Goal: Check status: Check status

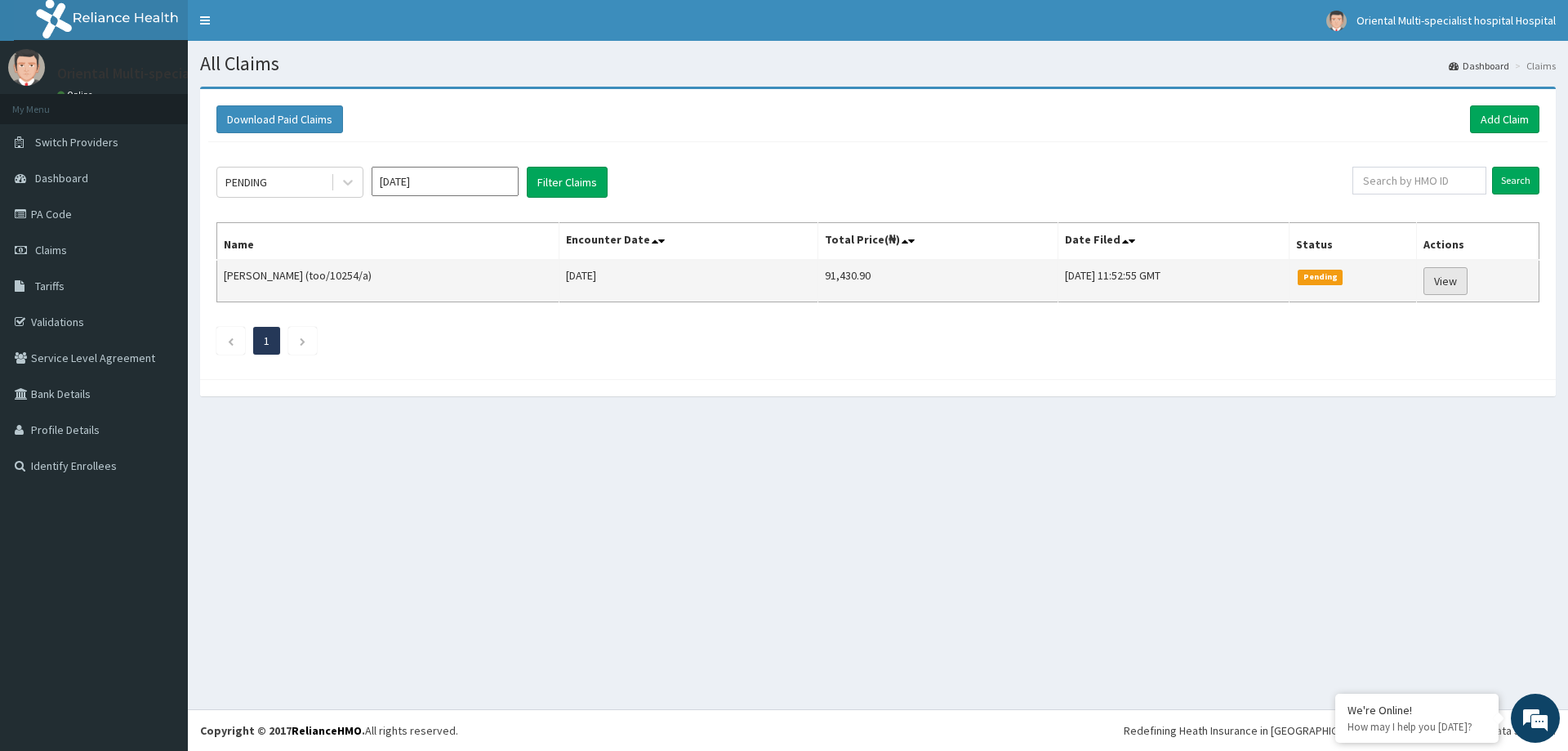
click at [1455, 276] on link "View" at bounding box center [1446, 281] width 44 height 28
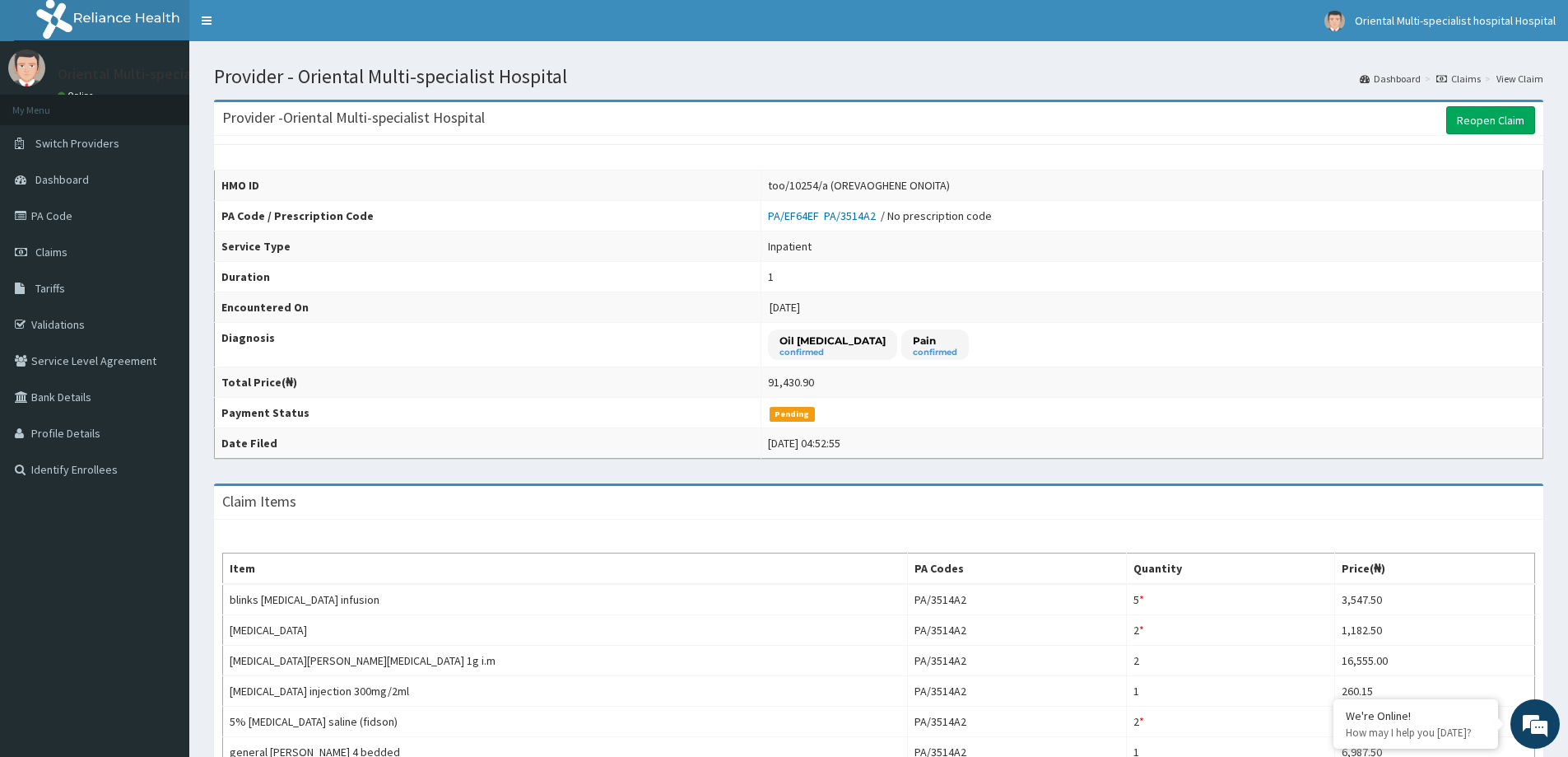
click at [144, 544] on aside "Oriental Multi-specialist hospital Hospital Online My Menu Switch Providers Das…" at bounding box center [94, 639] width 189 height 1279
click at [1510, 123] on link "Reopen Claim" at bounding box center [1491, 119] width 89 height 28
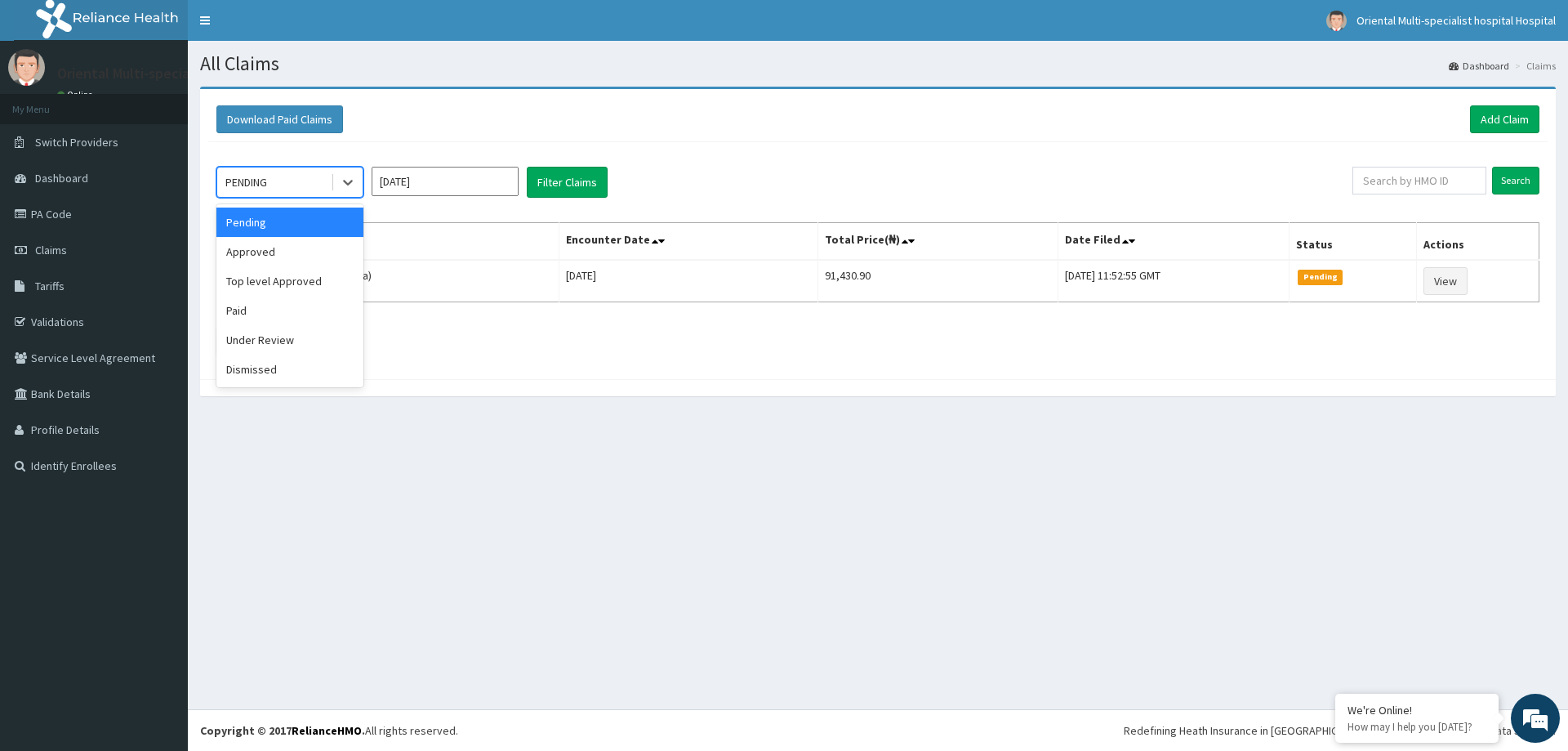
click at [300, 185] on div "PENDING" at bounding box center [274, 182] width 113 height 26
click at [243, 256] on div "Approved" at bounding box center [290, 251] width 147 height 29
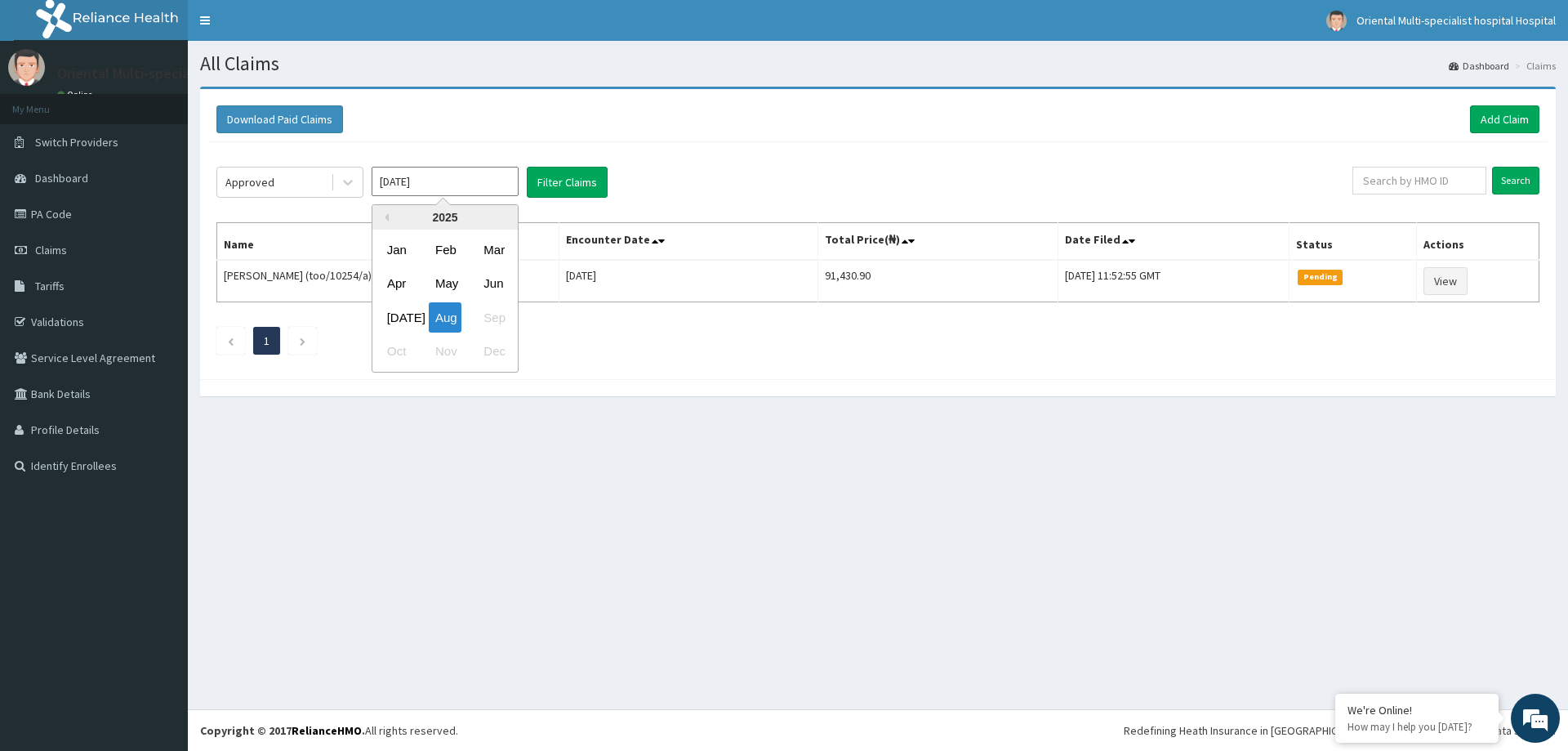
click at [475, 185] on input "Aug 2025" at bounding box center [445, 181] width 147 height 29
click at [397, 319] on div "Jul" at bounding box center [397, 318] width 32 height 30
type input "Jun 2025"
click at [577, 186] on button "Filter Claims" at bounding box center [567, 182] width 81 height 31
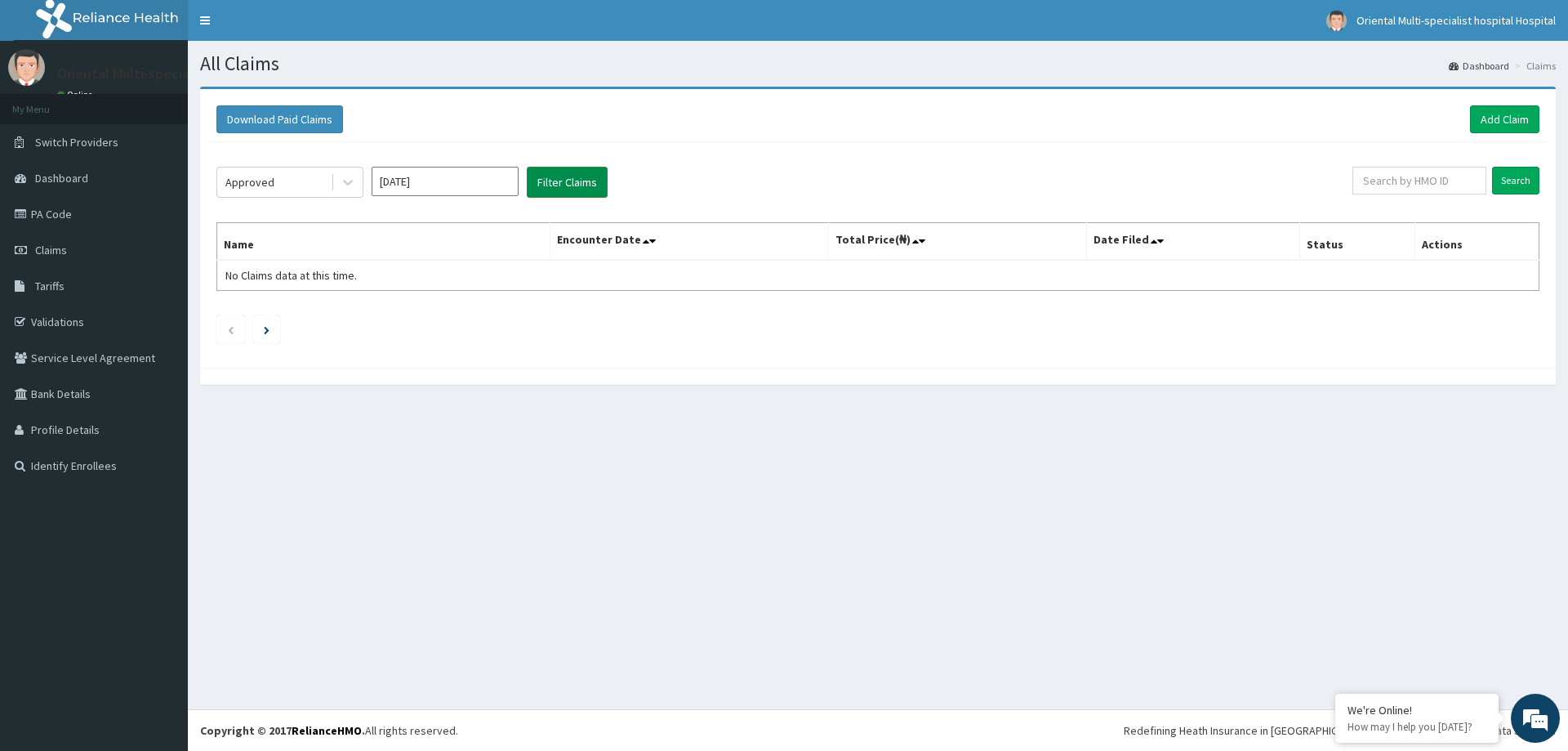
click at [577, 186] on button "Filter Claims" at bounding box center [567, 182] width 81 height 31
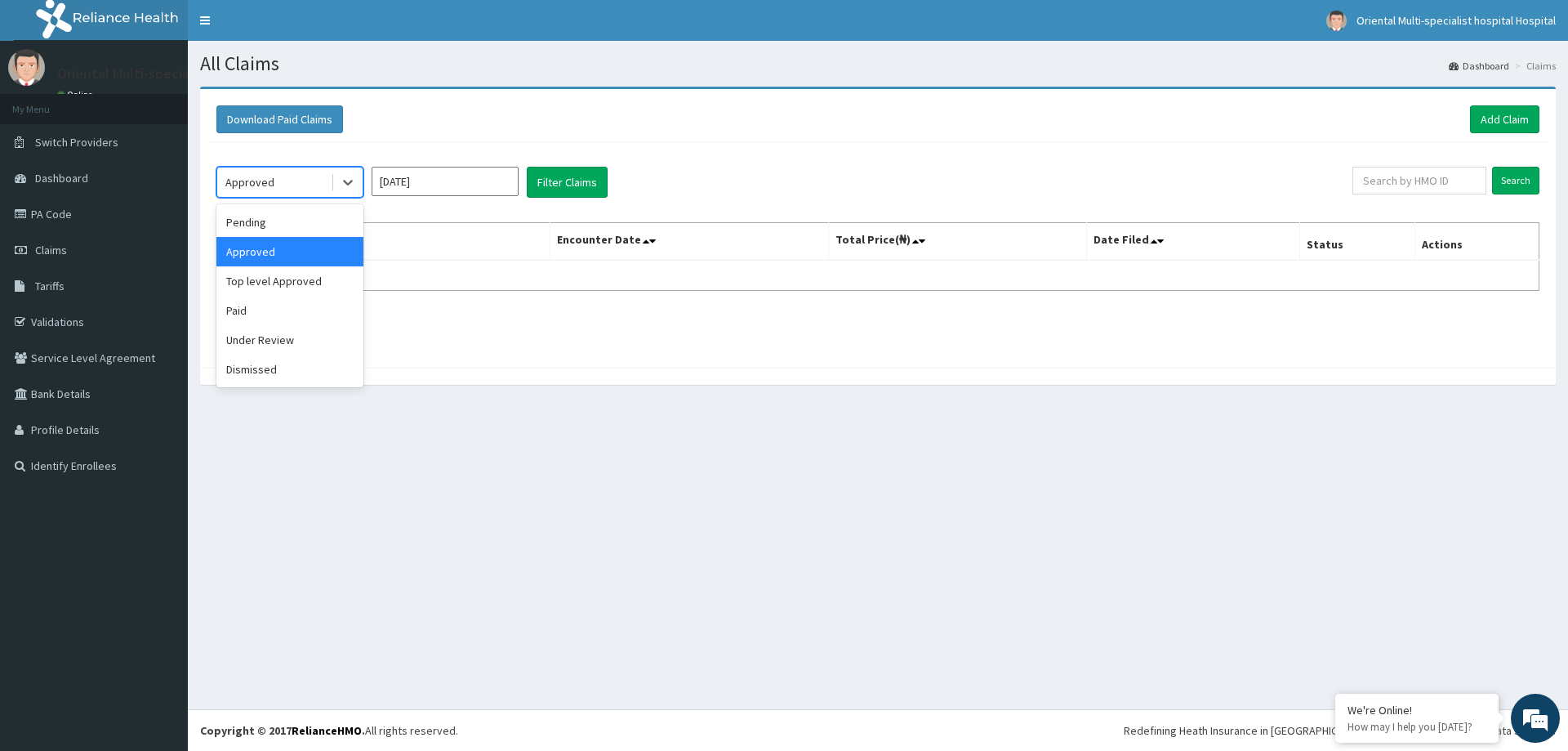
click at [297, 185] on div "Approved" at bounding box center [274, 182] width 113 height 26
click at [282, 320] on div "Paid" at bounding box center [290, 310] width 147 height 29
click at [577, 187] on button "Filter Claims" at bounding box center [567, 182] width 81 height 31
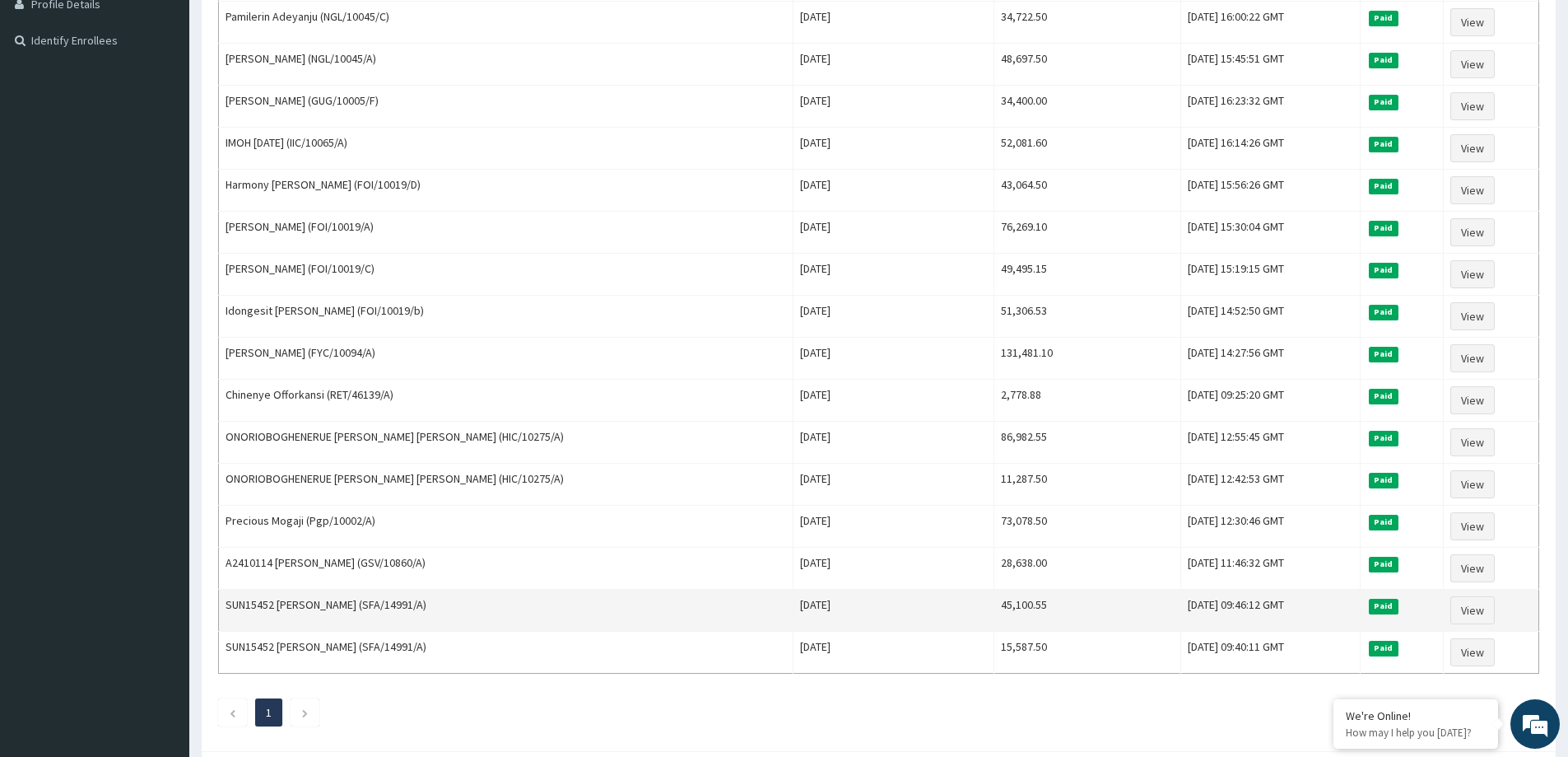
scroll to position [347, 0]
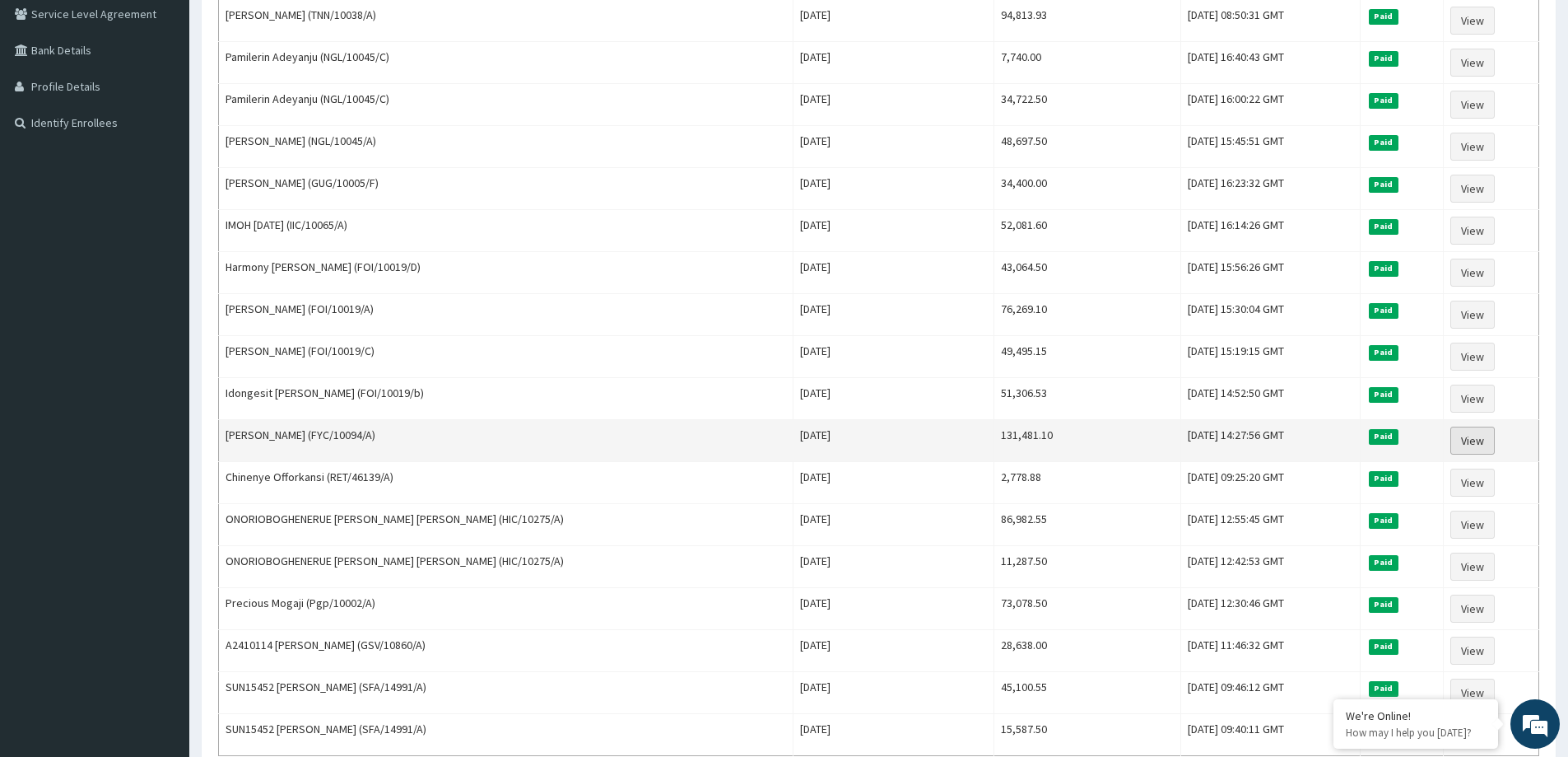
click at [1466, 434] on link "View" at bounding box center [1472, 440] width 45 height 28
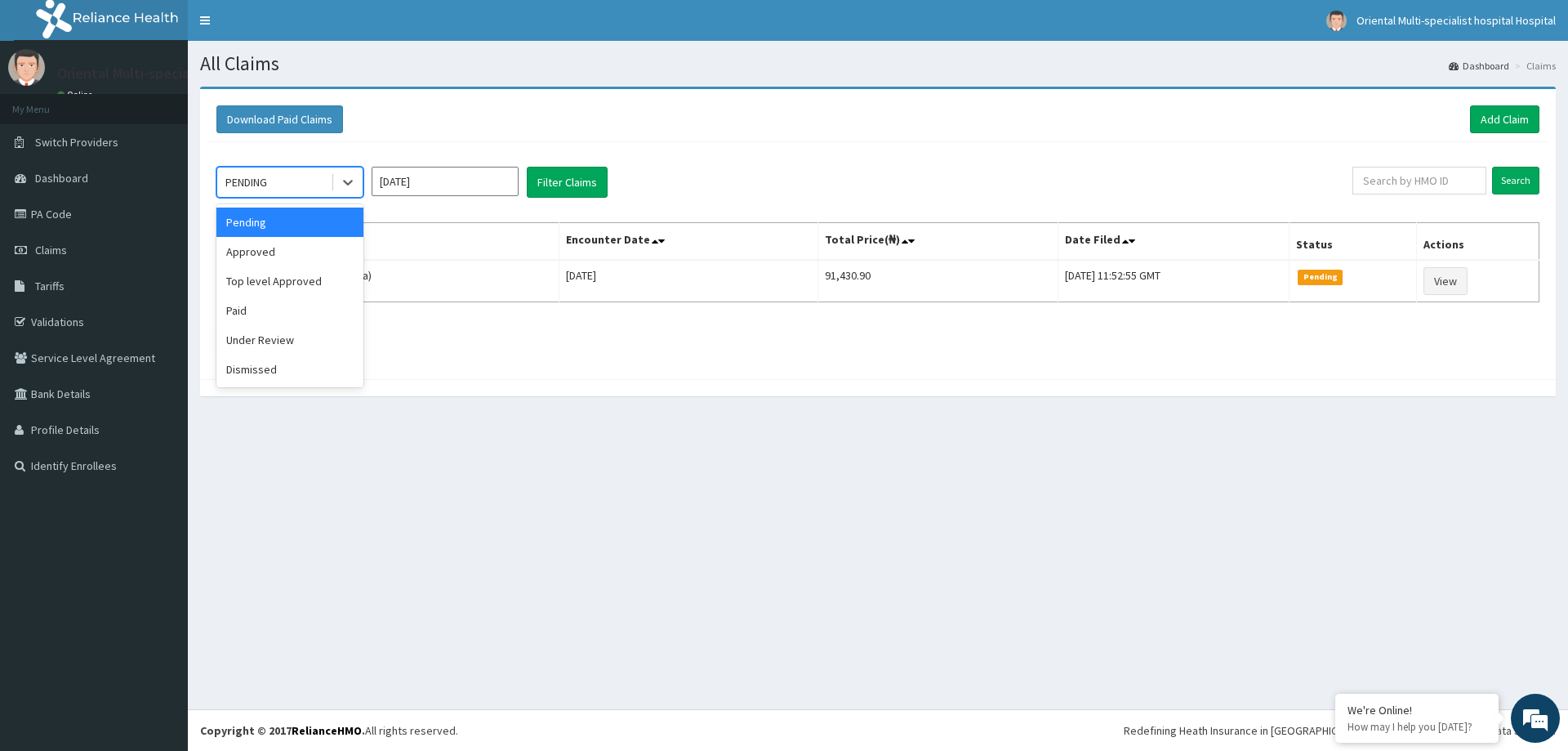
click at [286, 183] on div "PENDING" at bounding box center [274, 182] width 113 height 26
click at [262, 277] on div "Top level Approved" at bounding box center [290, 281] width 147 height 29
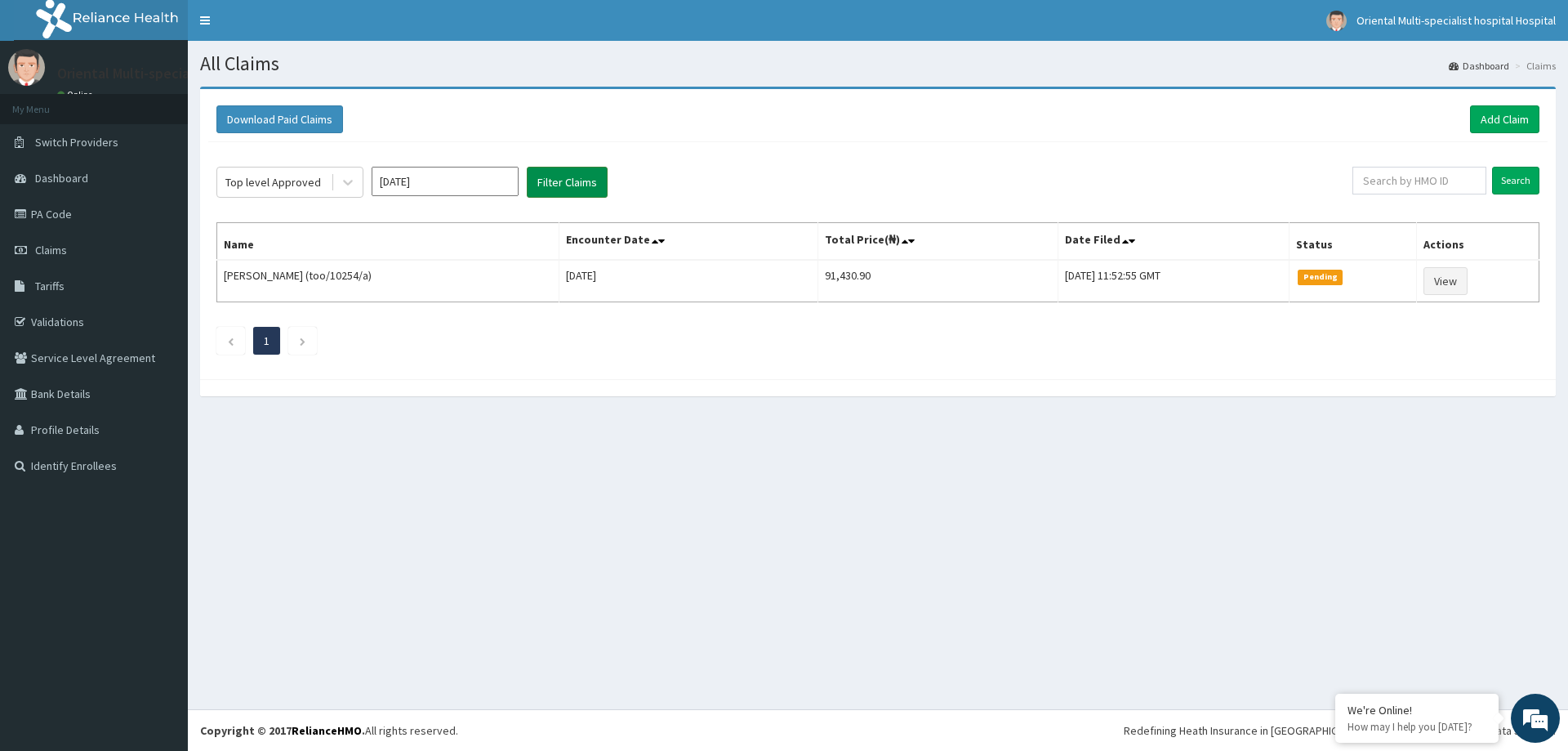
click at [591, 175] on button "Filter Claims" at bounding box center [567, 182] width 81 height 31
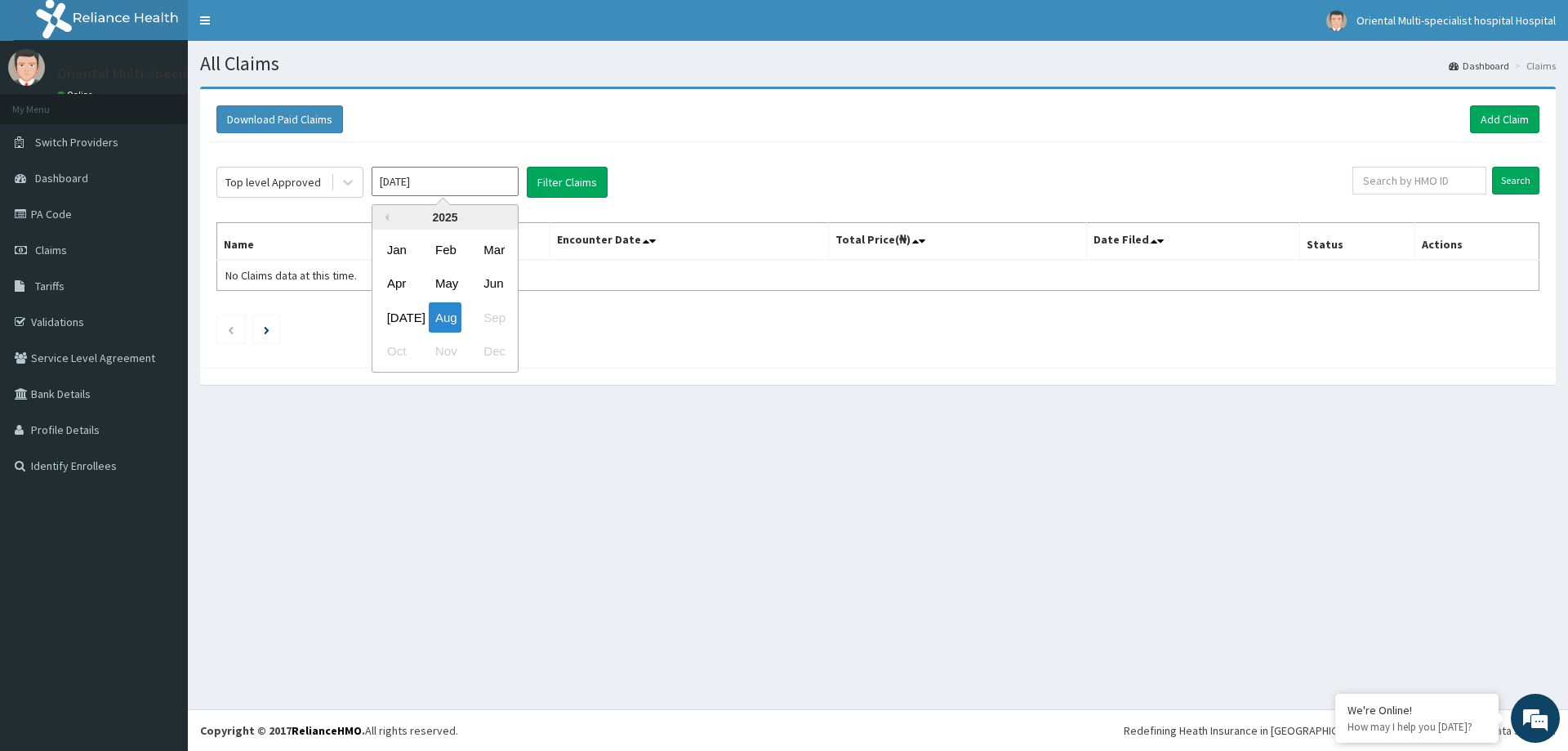
click at [455, 183] on input "[DATE]" at bounding box center [445, 181] width 147 height 29
click at [494, 317] on div "Jul Aug Sep" at bounding box center [445, 318] width 145 height 33
click at [400, 312] on div "[DATE]" at bounding box center [397, 318] width 32 height 30
type input "[DATE]"
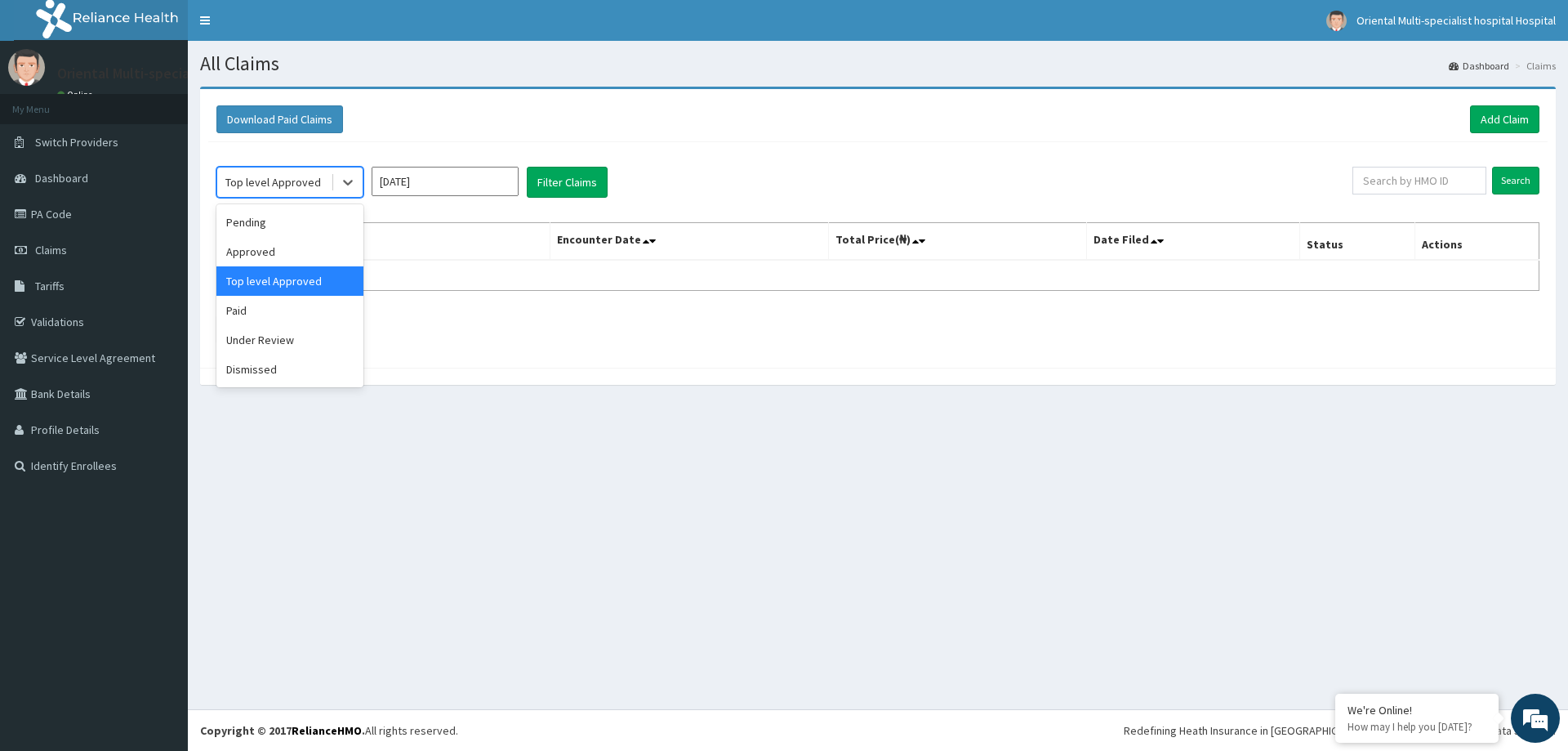
click at [286, 186] on div "Top level Approved" at bounding box center [273, 183] width 96 height 17
click at [279, 343] on div "Under Review" at bounding box center [290, 339] width 147 height 29
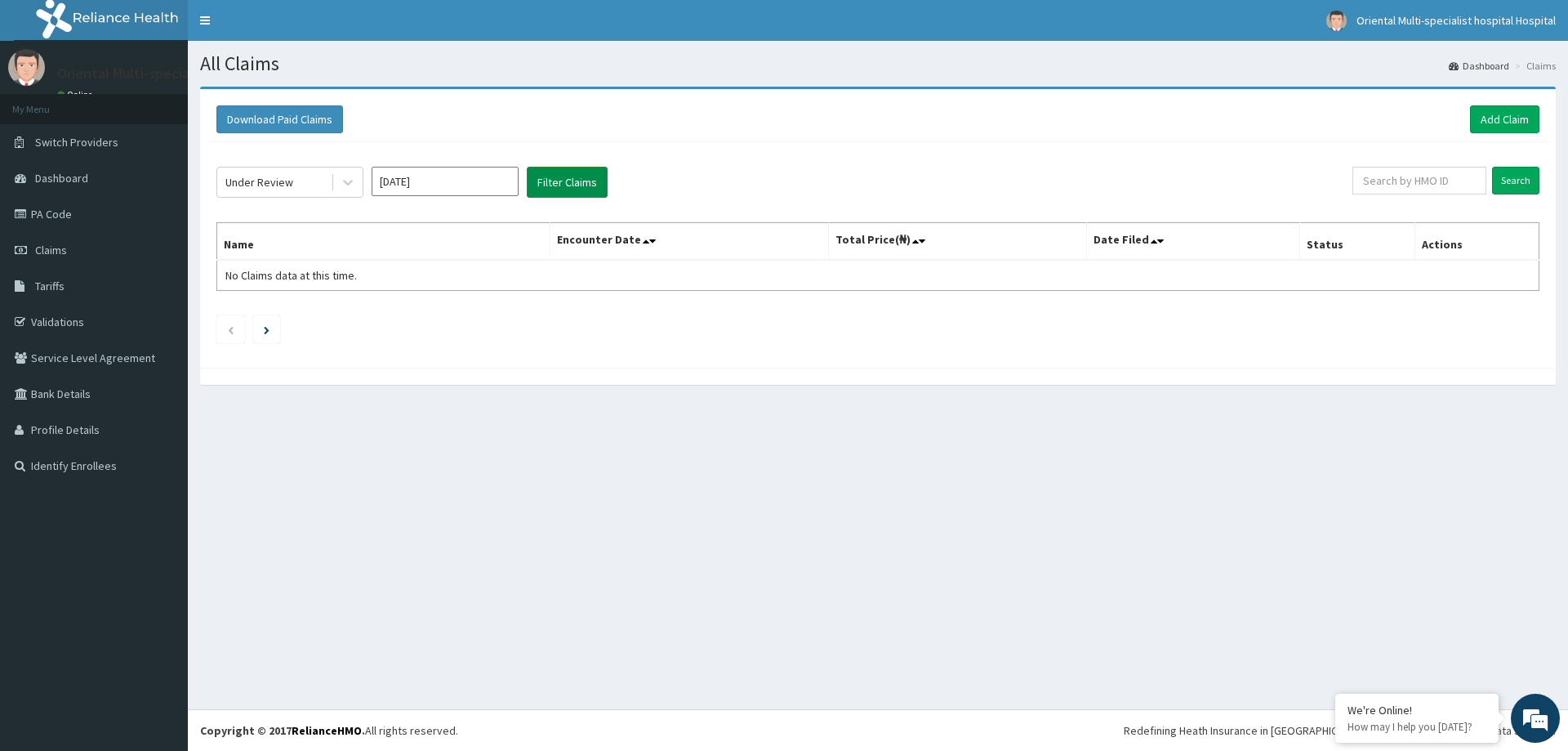
click at [565, 182] on button "Filter Claims" at bounding box center [567, 182] width 81 height 31
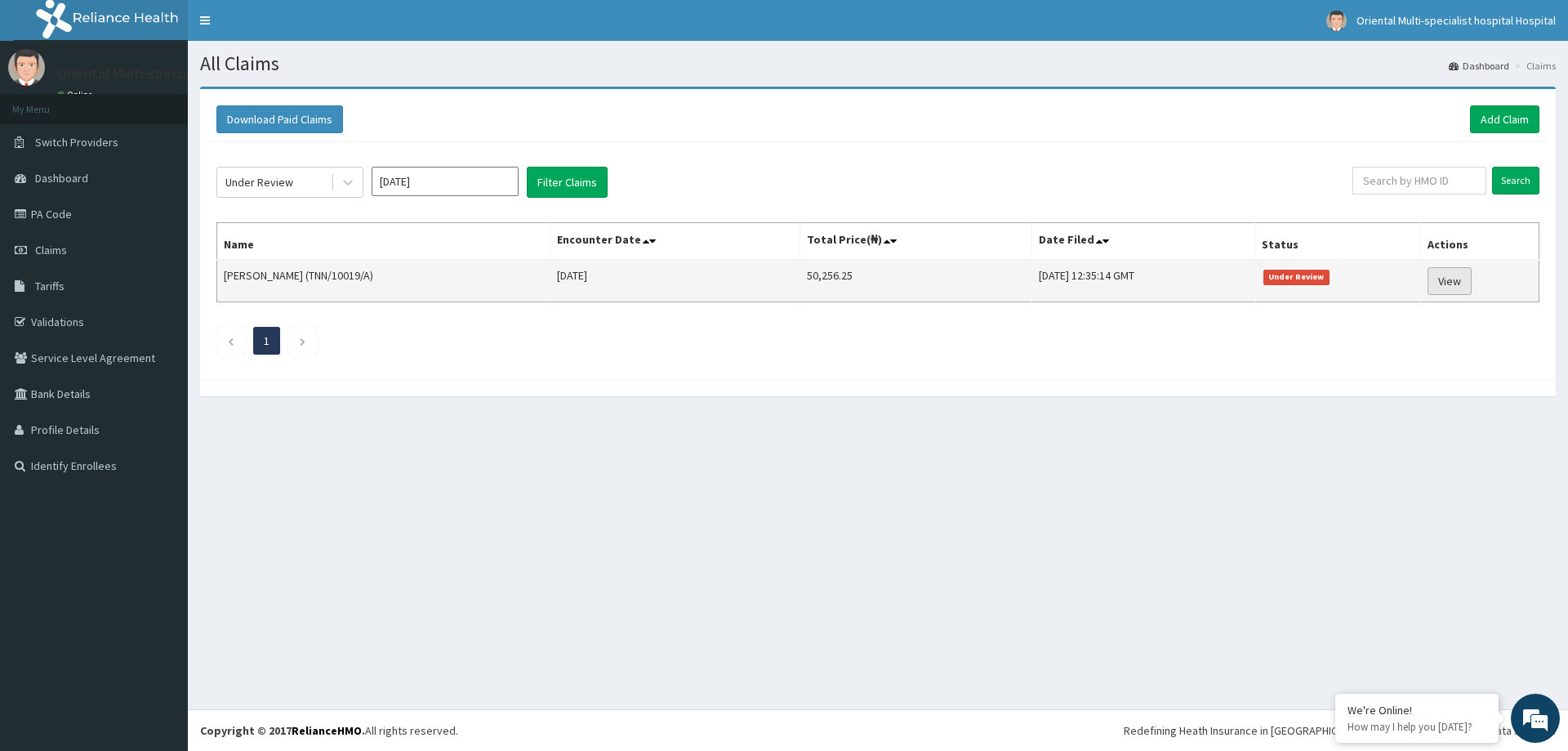
click at [1466, 282] on link "View" at bounding box center [1449, 281] width 44 height 28
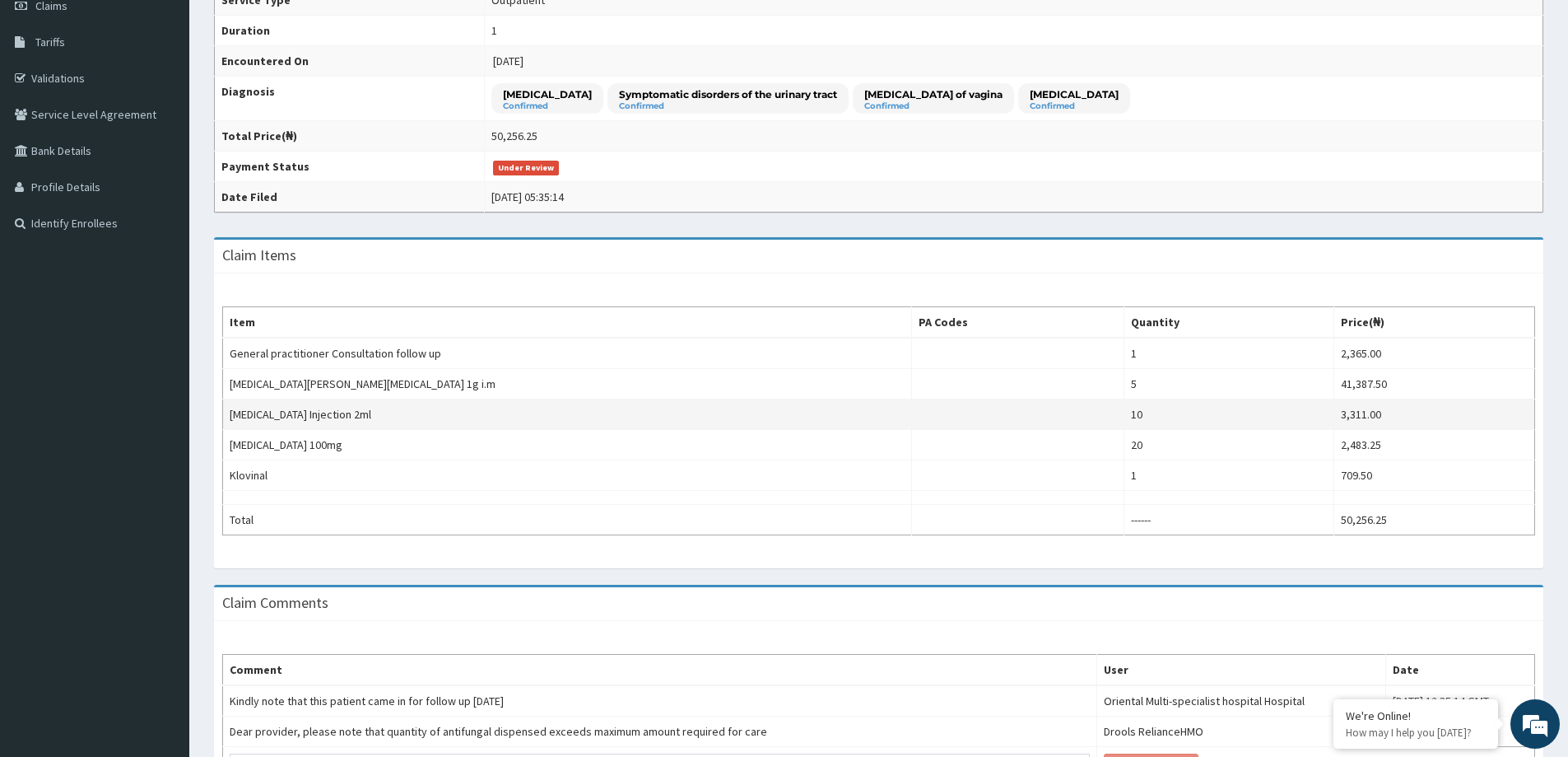
scroll to position [370, 0]
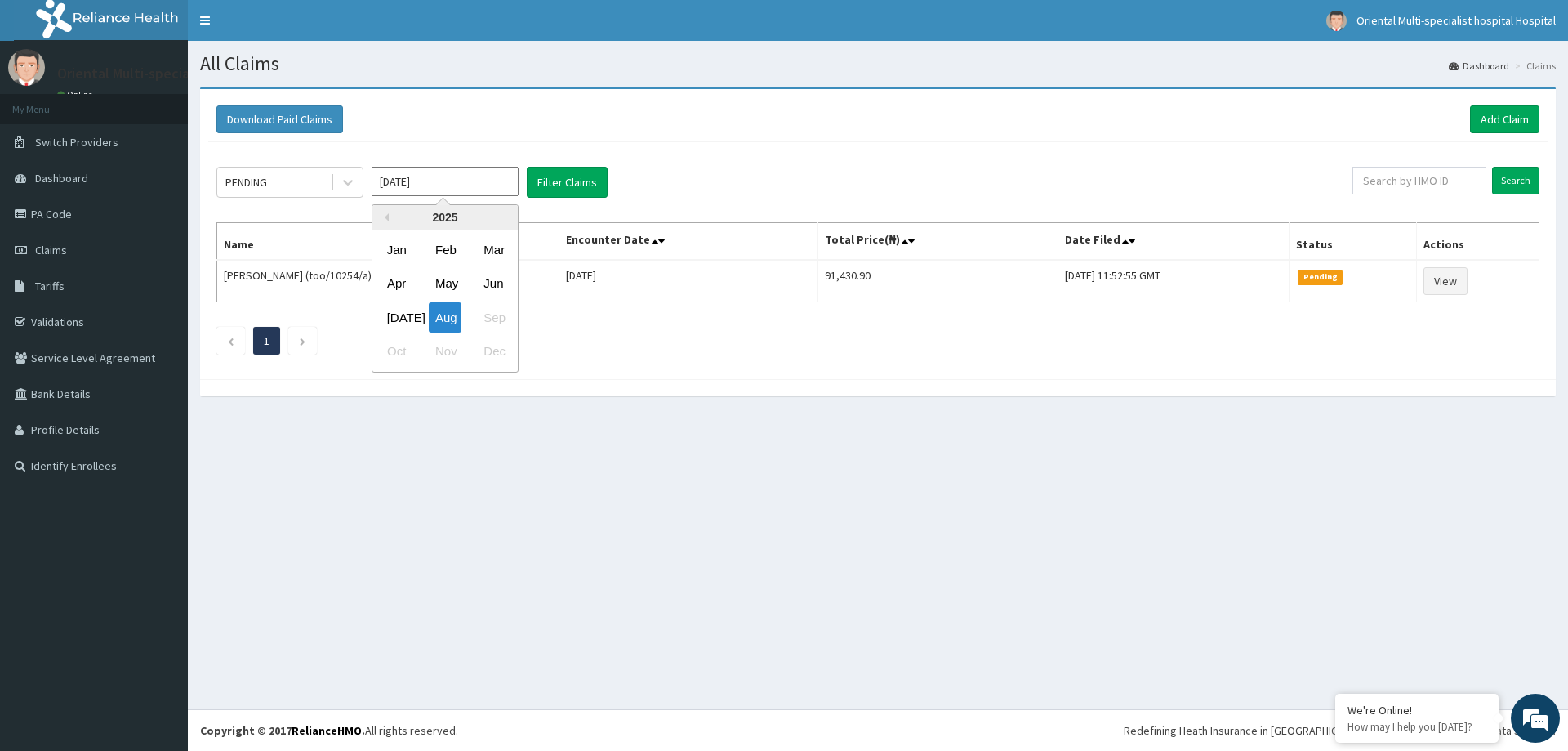
click at [489, 183] on input "[DATE]" at bounding box center [445, 181] width 147 height 29
click at [390, 319] on div "[DATE]" at bounding box center [397, 318] width 32 height 30
click at [297, 180] on div "PENDING" at bounding box center [274, 182] width 113 height 26
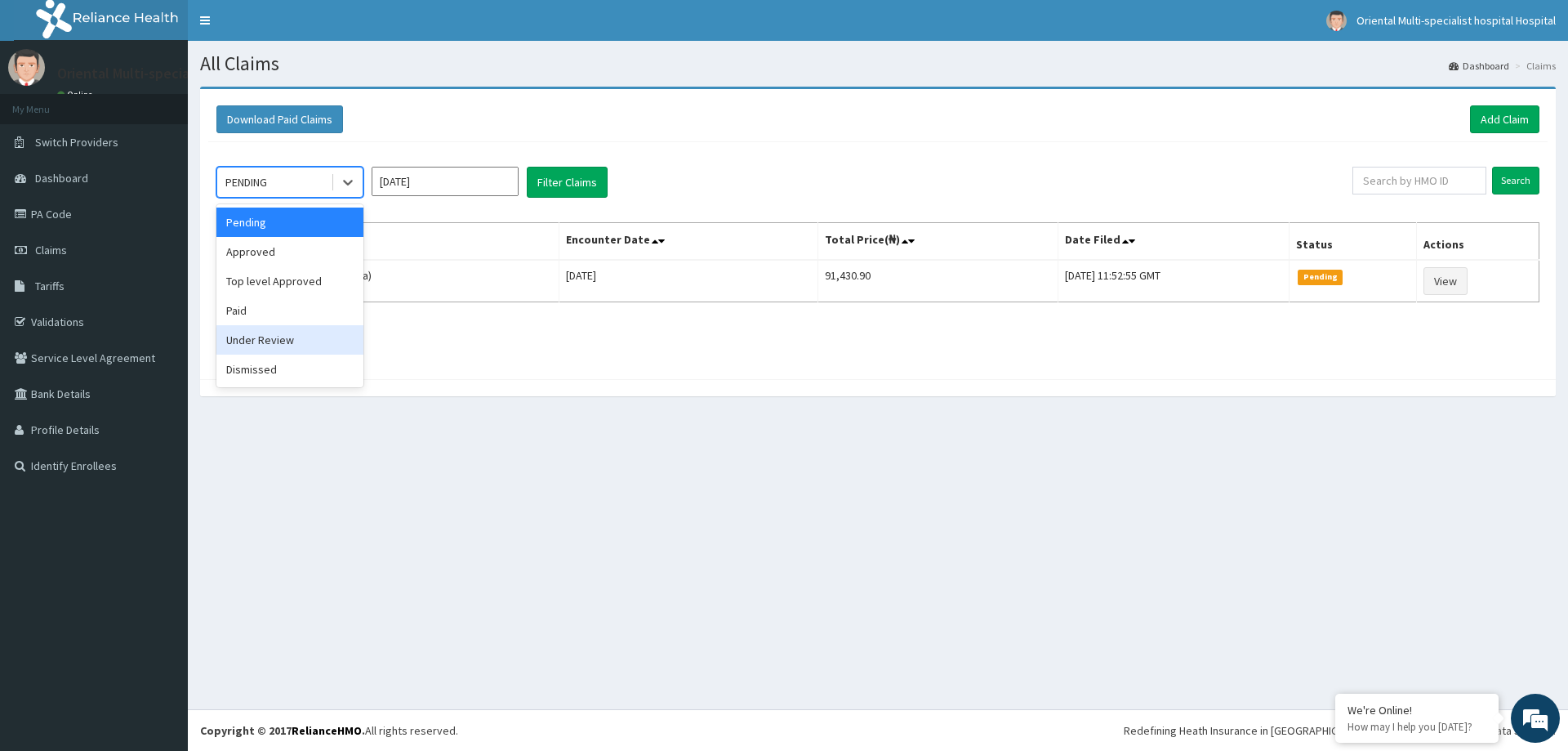
click at [279, 337] on div "Under Review" at bounding box center [290, 339] width 147 height 29
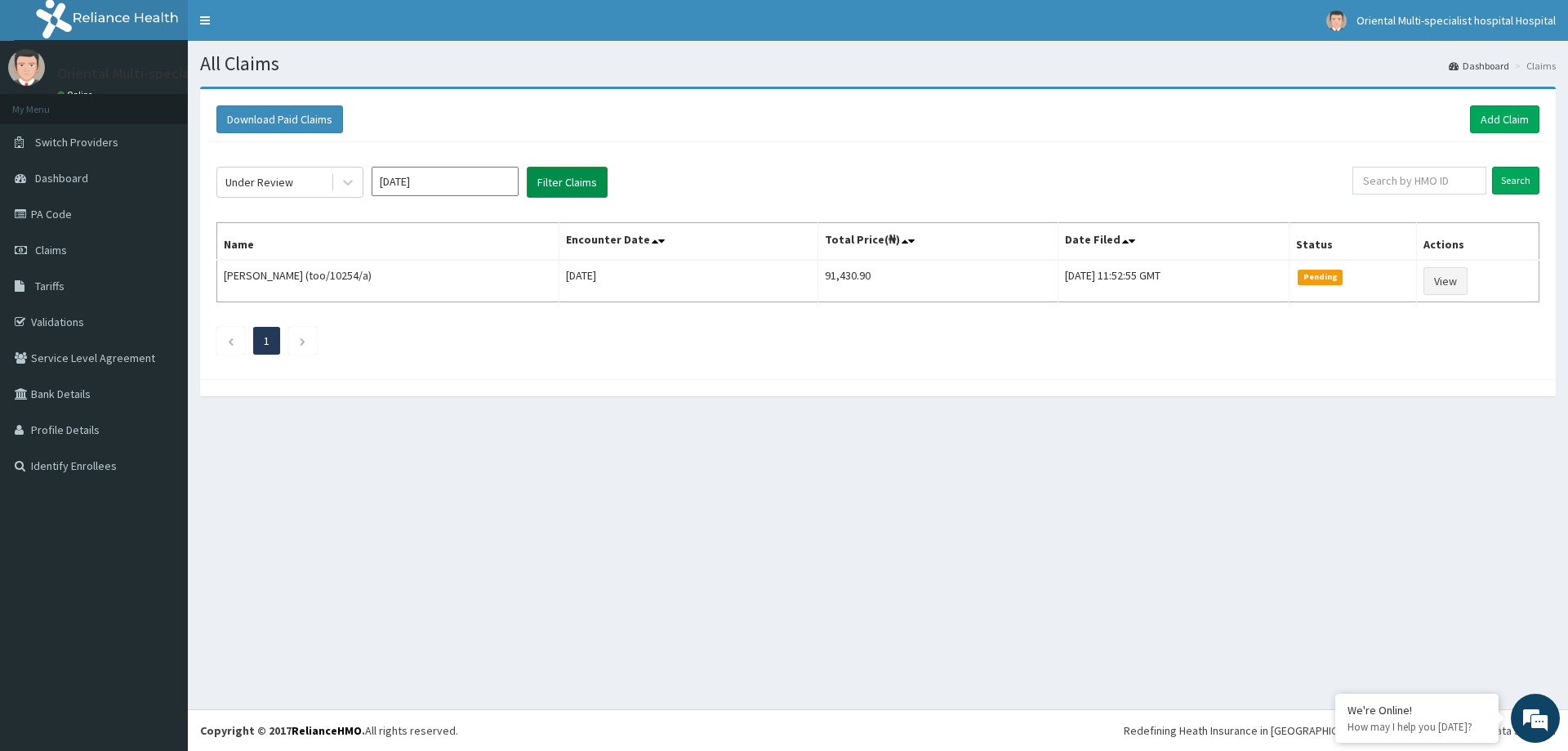
click at [578, 180] on button "Filter Claims" at bounding box center [567, 182] width 81 height 31
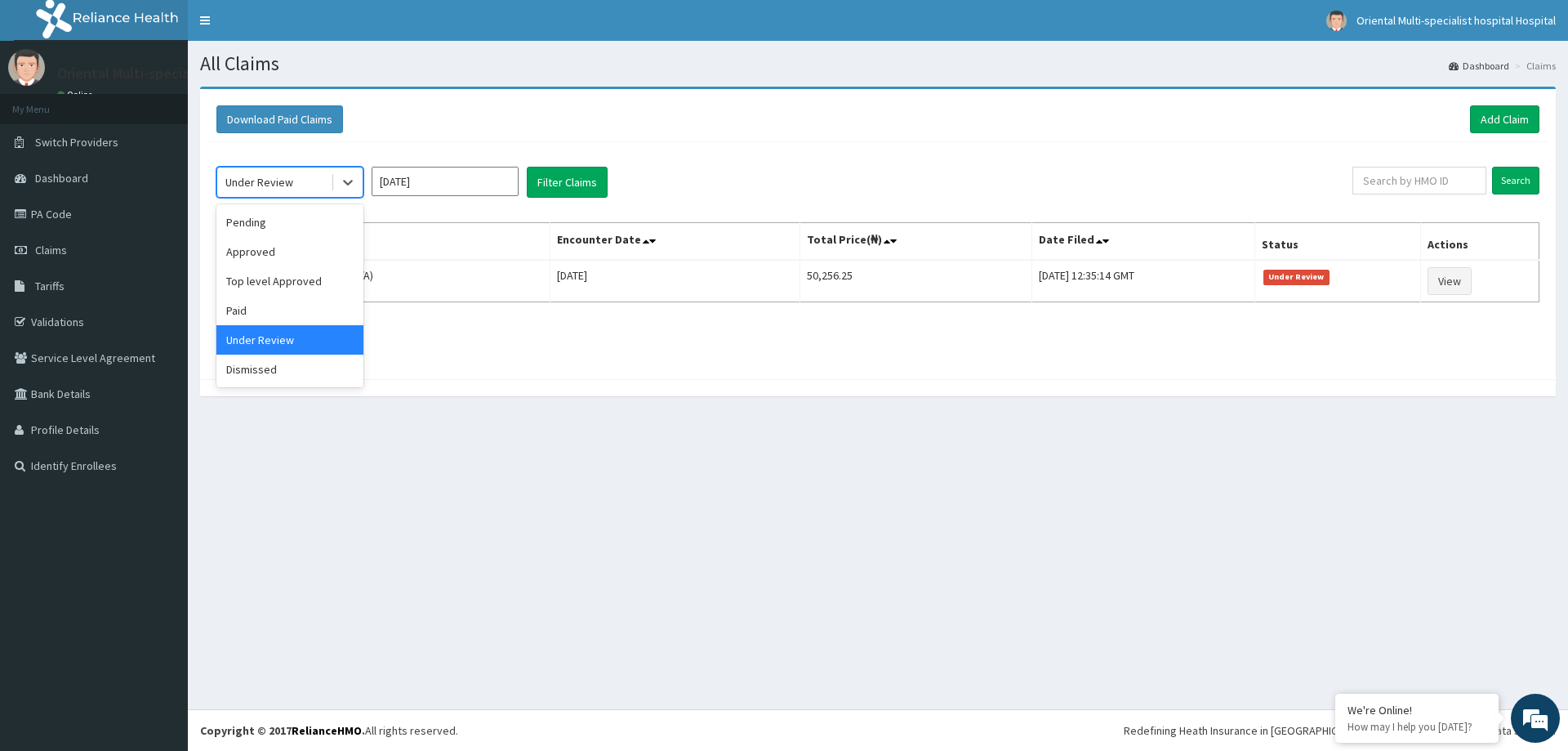
click at [303, 178] on div "Under Review" at bounding box center [274, 182] width 113 height 26
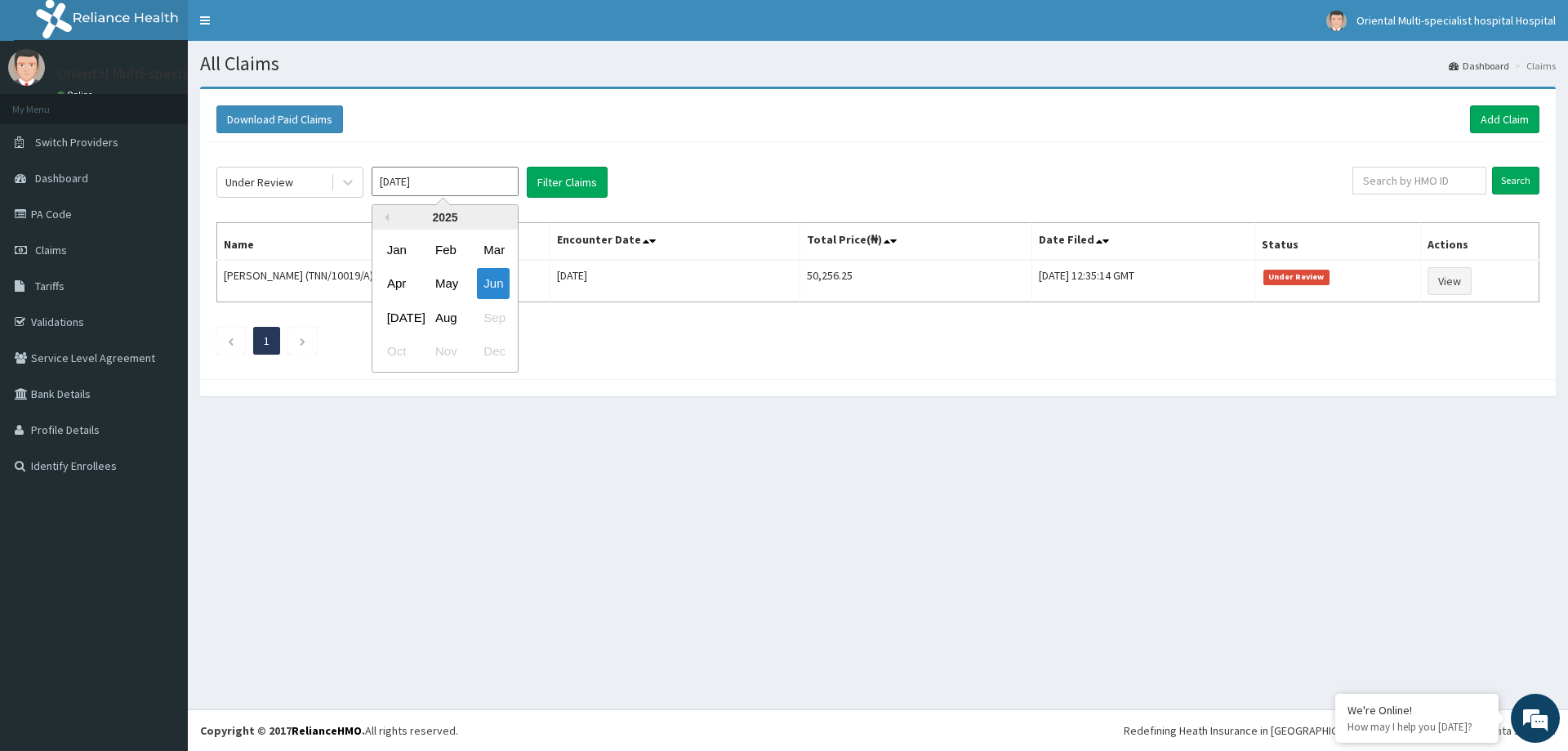
click at [473, 178] on input "[DATE]" at bounding box center [445, 181] width 147 height 29
click at [447, 279] on div "May" at bounding box center [445, 283] width 32 height 30
click at [569, 183] on button "Filter Claims" at bounding box center [567, 182] width 81 height 31
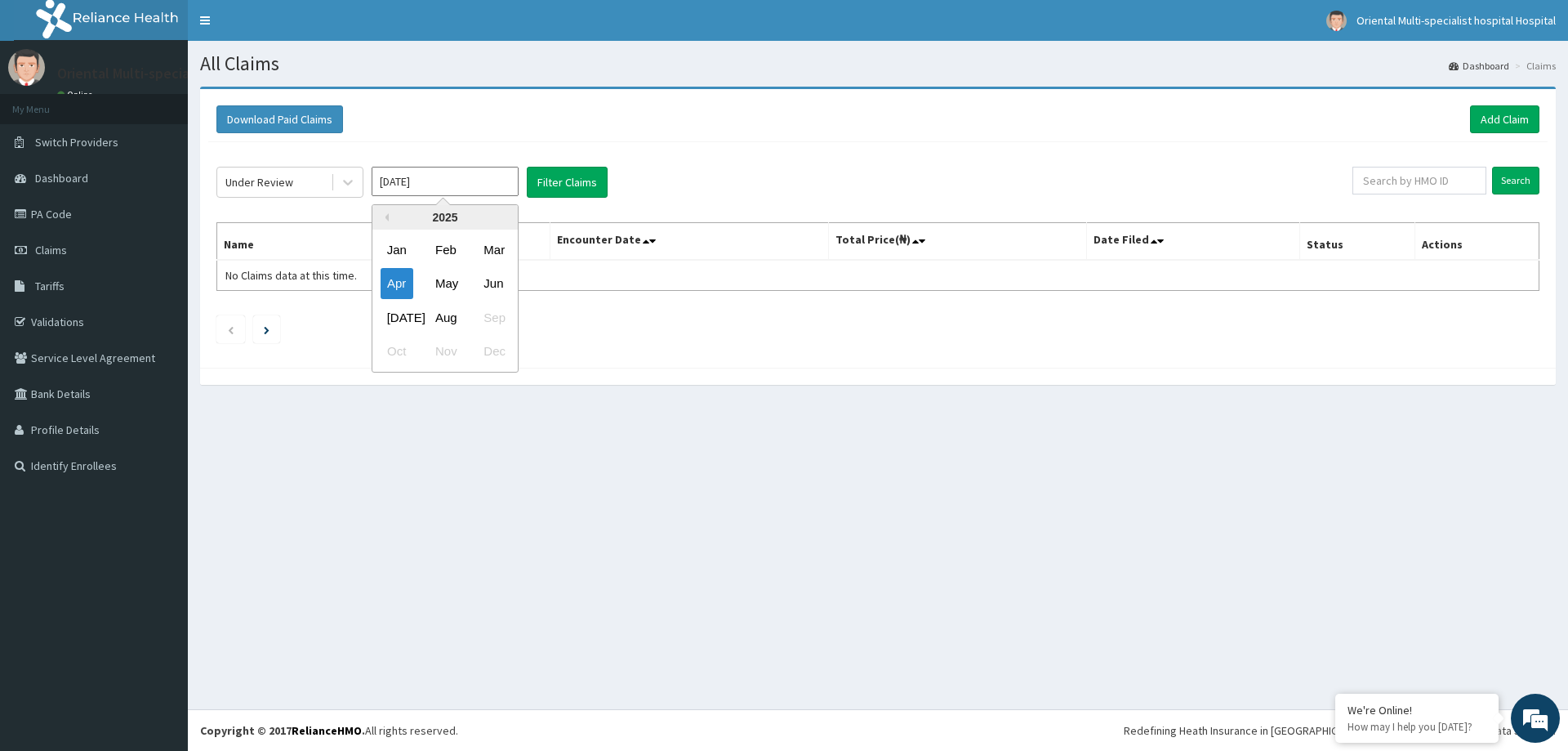
click at [471, 188] on input "[DATE]" at bounding box center [445, 181] width 147 height 29
click at [451, 282] on div "May" at bounding box center [445, 283] width 32 height 30
click at [553, 181] on button "Filter Claims" at bounding box center [567, 182] width 81 height 31
click at [554, 182] on button "Filter Claims" at bounding box center [567, 182] width 81 height 31
click at [495, 185] on input "[DATE]" at bounding box center [445, 181] width 147 height 29
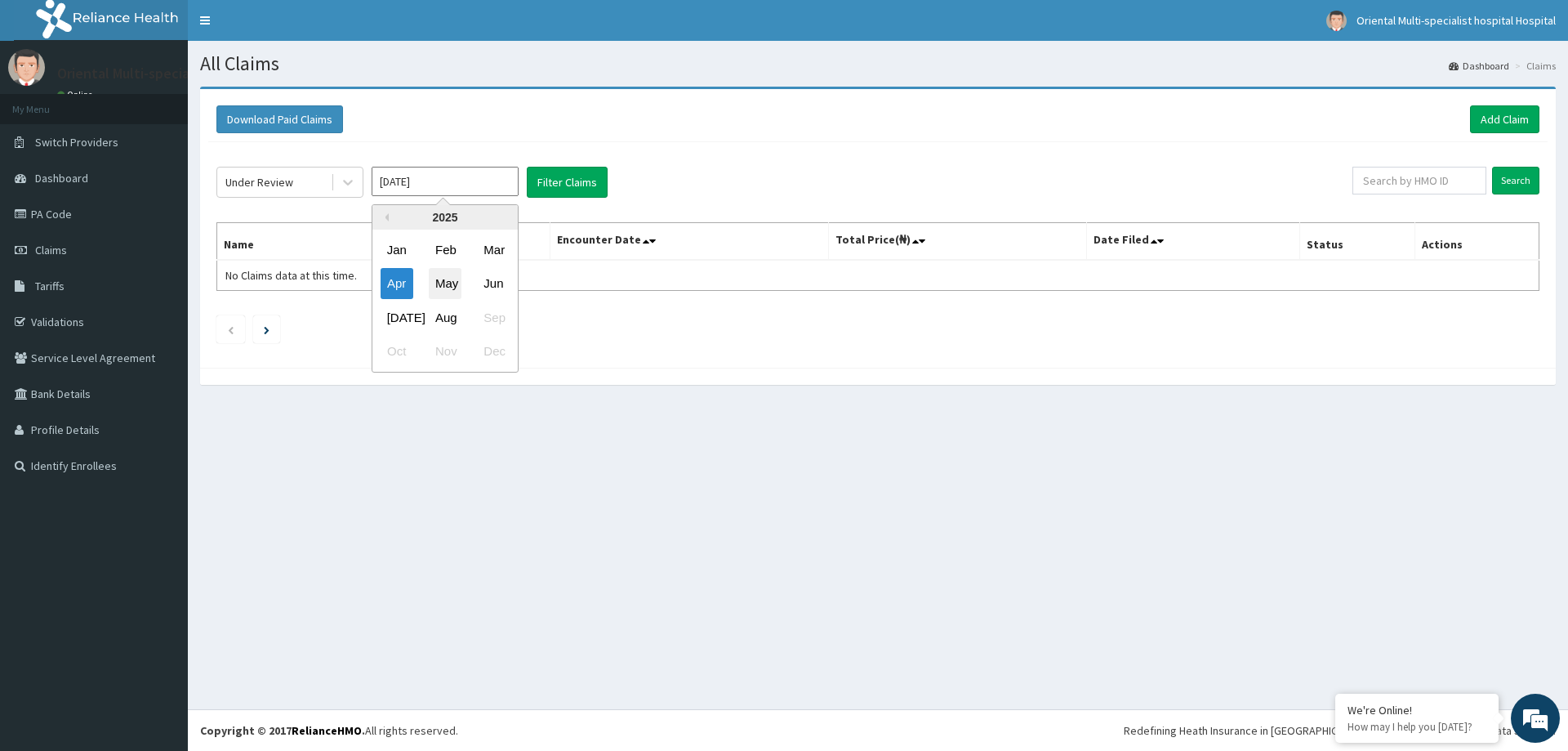
click at [457, 279] on div "May" at bounding box center [445, 283] width 32 height 30
click at [577, 176] on button "Filter Claims" at bounding box center [567, 182] width 81 height 31
click at [447, 186] on input "[DATE]" at bounding box center [445, 181] width 147 height 29
click at [504, 285] on div "Jun" at bounding box center [492, 283] width 32 height 30
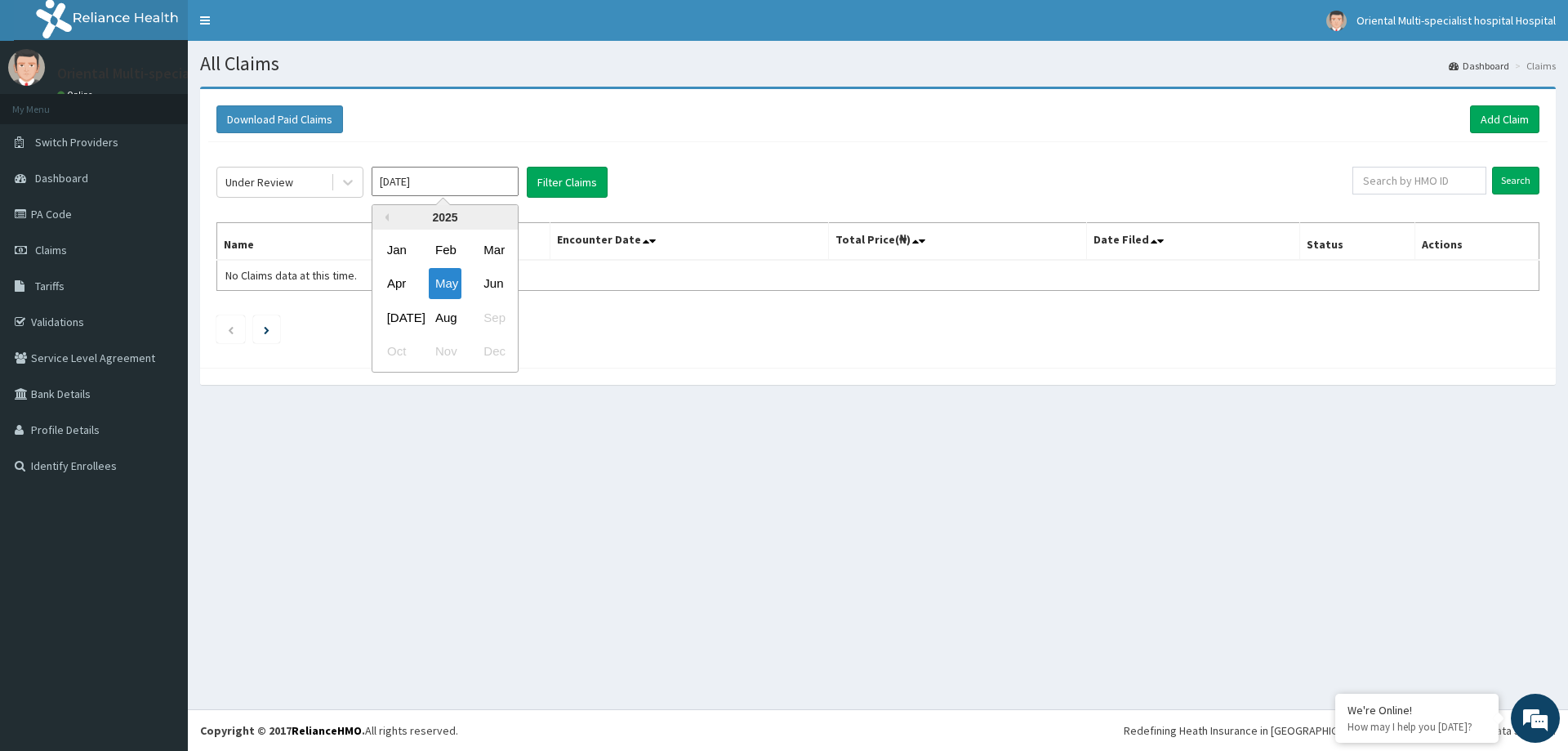
click at [482, 187] on input "[DATE]" at bounding box center [445, 181] width 147 height 29
click at [482, 276] on div "Jun" at bounding box center [492, 283] width 32 height 30
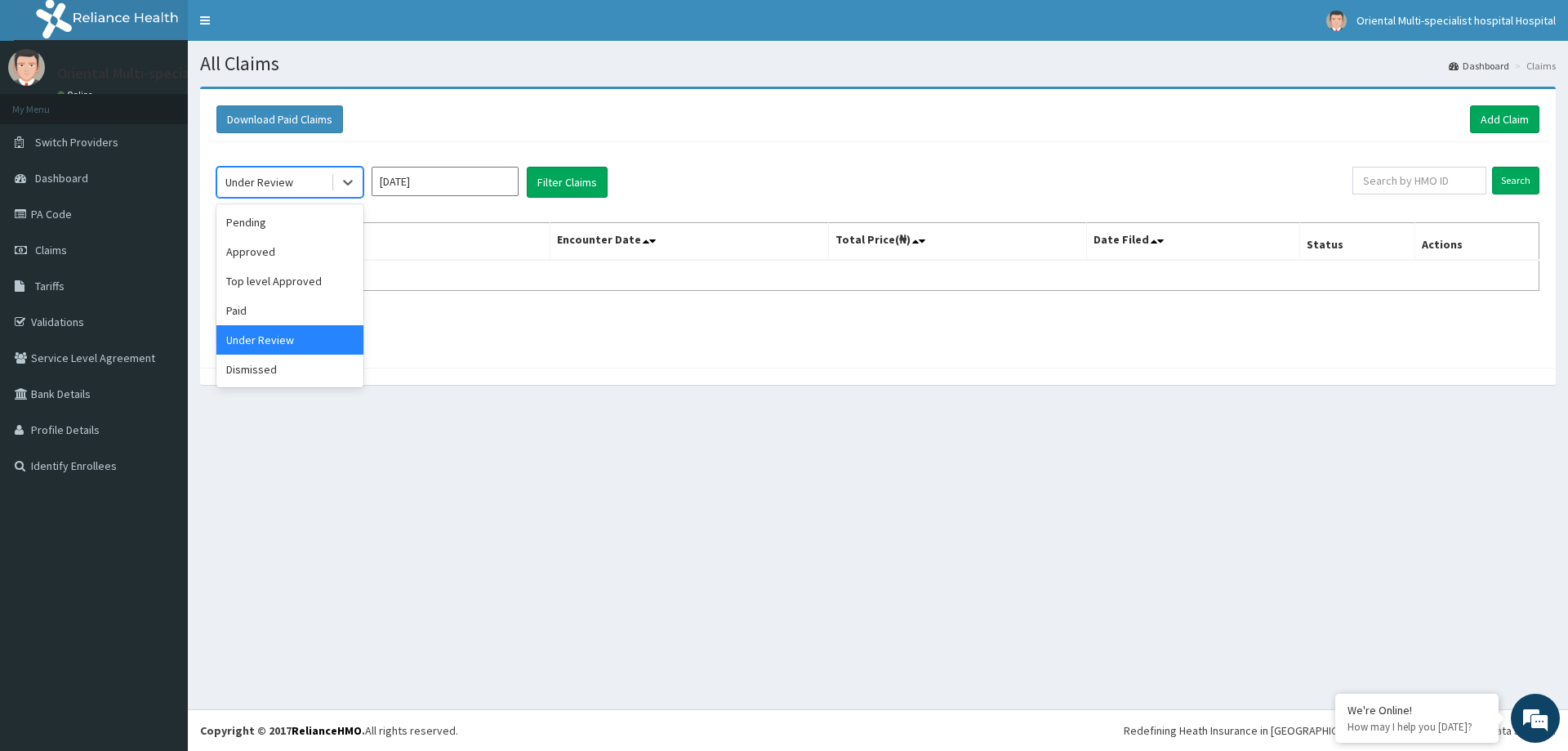
click at [292, 177] on div "Under Review" at bounding box center [274, 182] width 113 height 26
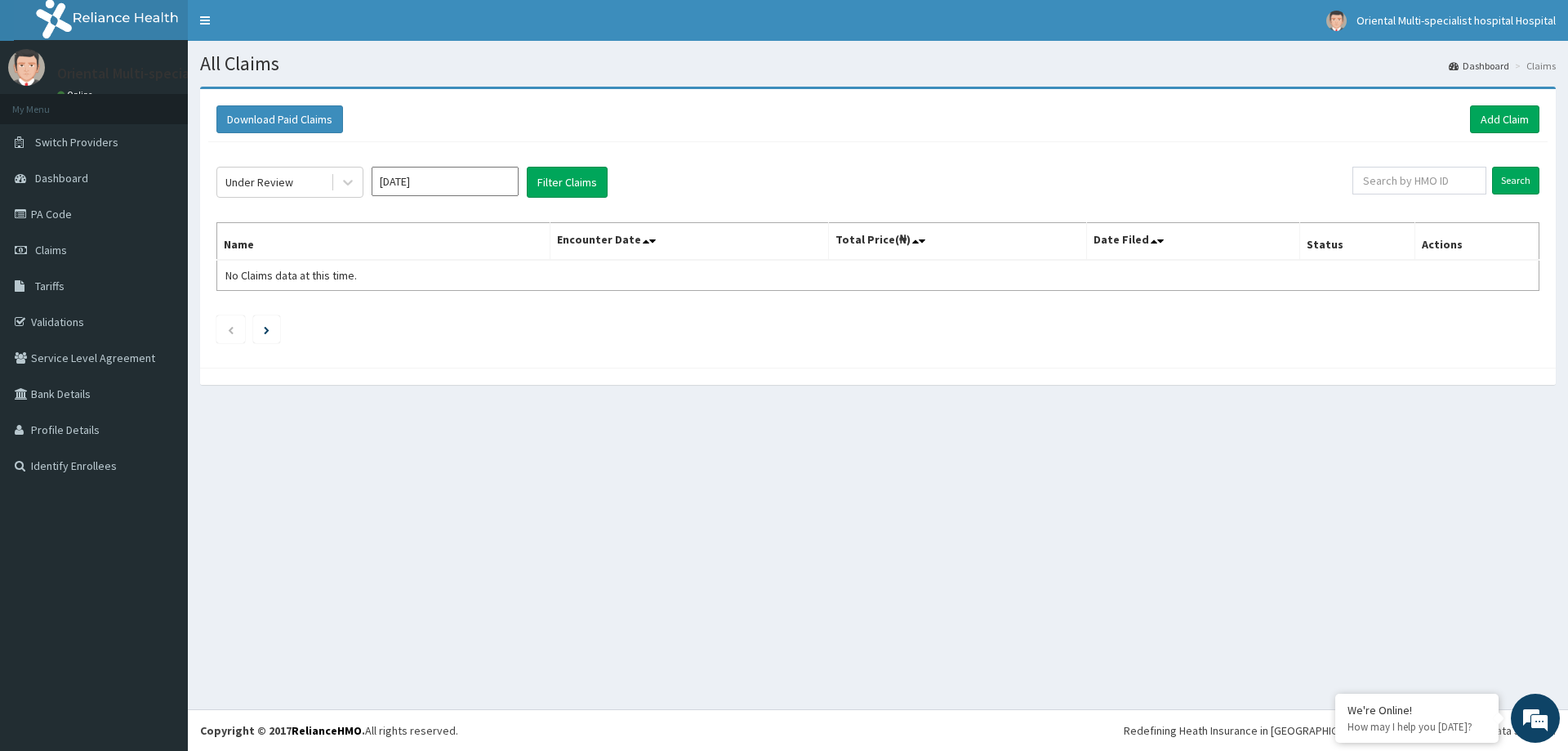
drag, startPoint x: 526, startPoint y: 403, endPoint x: 528, endPoint y: 326, distance: 77.0
click at [530, 375] on section "Download Paid Claims Add Claim × Note you can only download claims within a max…" at bounding box center [877, 243] width 1381 height 339
click at [501, 181] on input "[DATE]" at bounding box center [445, 181] width 147 height 29
click at [406, 316] on div "[DATE]" at bounding box center [397, 318] width 32 height 30
type input "[DATE]"
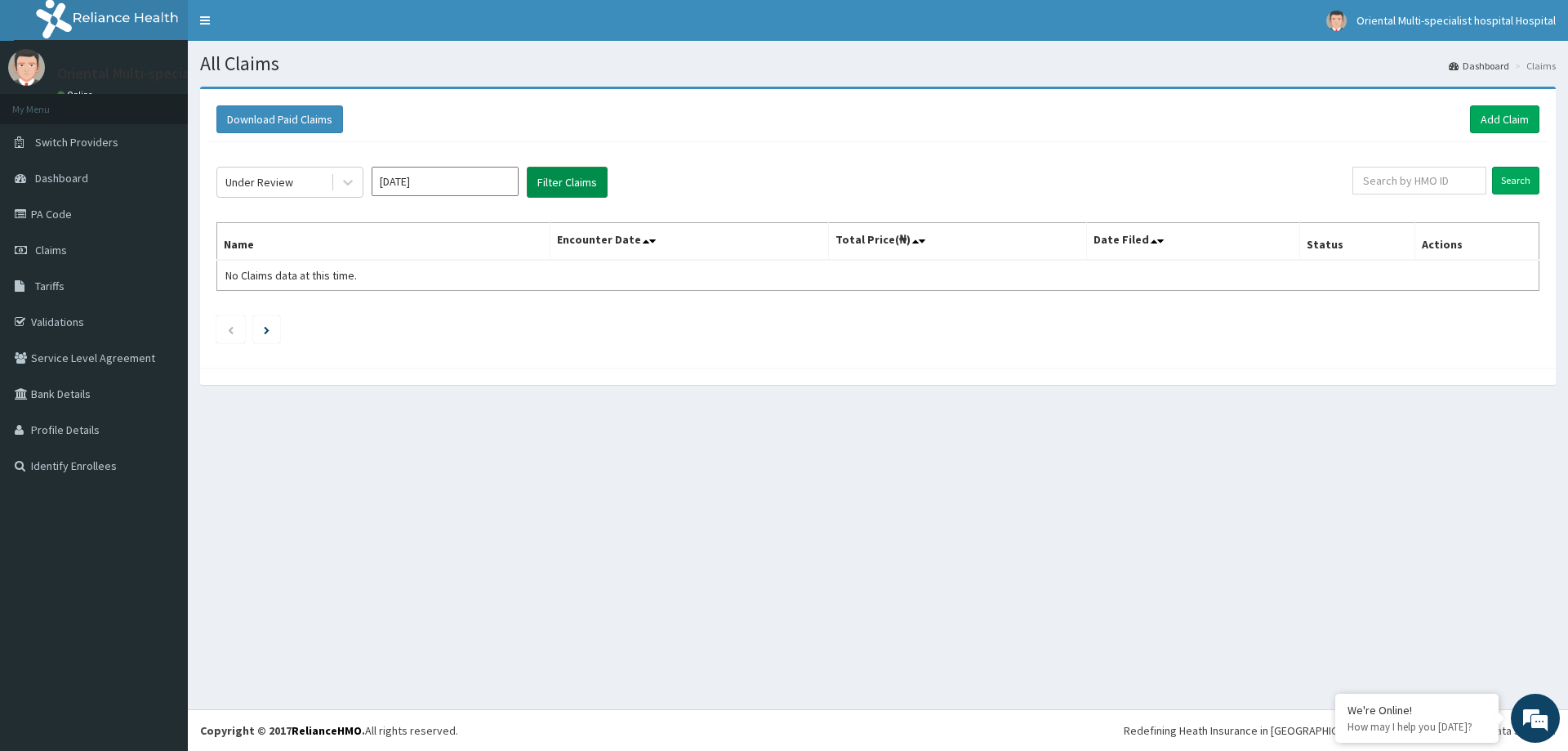
click at [567, 182] on button "Filter Claims" at bounding box center [567, 182] width 81 height 31
